Goal: Ask a question

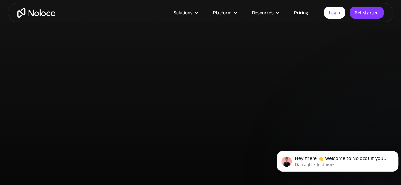
scroll to position [1871, 0]
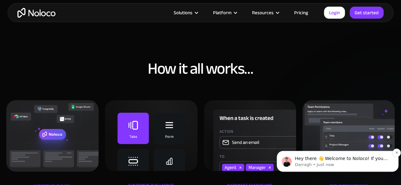
click at [326, 158] on span "Hey there 👋 Welcome to Noloco! If you have any questions, just reply to this me…" at bounding box center [341, 165] width 93 height 18
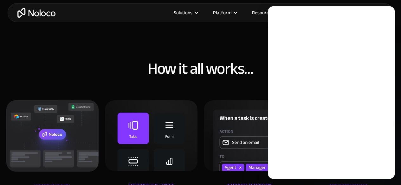
scroll to position [0, 0]
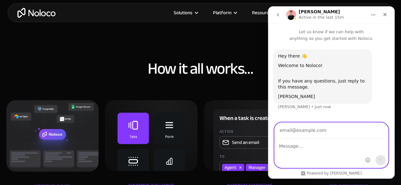
click at [310, 150] on textarea "Message…" at bounding box center [330, 144] width 113 height 11
type textarea "looking to build an EMR"
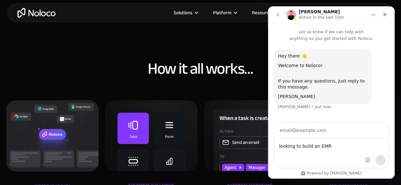
click at [277, 132] on div "Intercom messenger" at bounding box center [330, 131] width 113 height 16
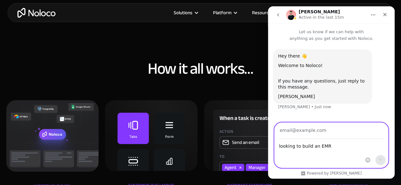
click at [279, 131] on input "Your email" at bounding box center [331, 131] width 106 height 16
type input "[EMAIL_ADDRESS][DOMAIN_NAME]"
click at [379, 160] on icon "Send a message…" at bounding box center [380, 160] width 3 height 4
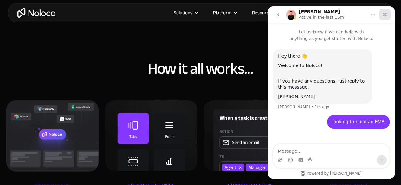
click at [382, 14] on div "Close" at bounding box center [384, 14] width 11 height 11
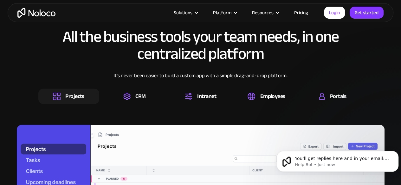
scroll to position [609, 0]
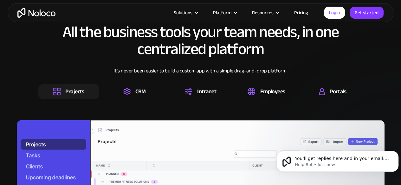
click at [76, 88] on div "Projects" at bounding box center [74, 91] width 19 height 7
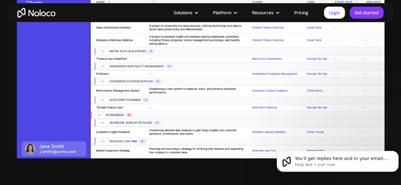
scroll to position [778, 0]
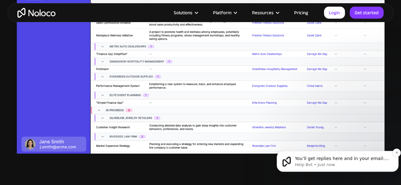
click at [329, 158] on span "You’ll get replies here and in your email: ✉️ [EMAIL_ADDRESS][DOMAIN_NAME] Our …" at bounding box center [342, 165] width 94 height 18
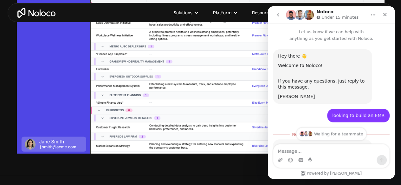
scroll to position [0, 0]
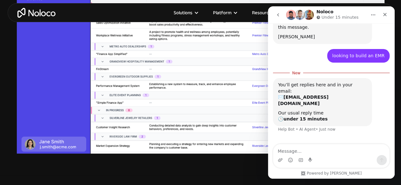
drag, startPoint x: 395, startPoint y: 85, endPoint x: 398, endPoint y: 116, distance: 31.2
click at [398, 116] on div "All the business tools your team needs, in one centralized platform It’s never …" at bounding box center [200, 5] width 401 height 312
click at [290, 14] on img "Intercom messenger" at bounding box center [291, 15] width 10 height 10
click at [386, 15] on icon "Close" at bounding box center [384, 14] width 5 height 5
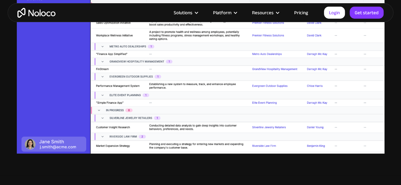
scroll to position [663, 0]
